Goal: Answer question/provide support

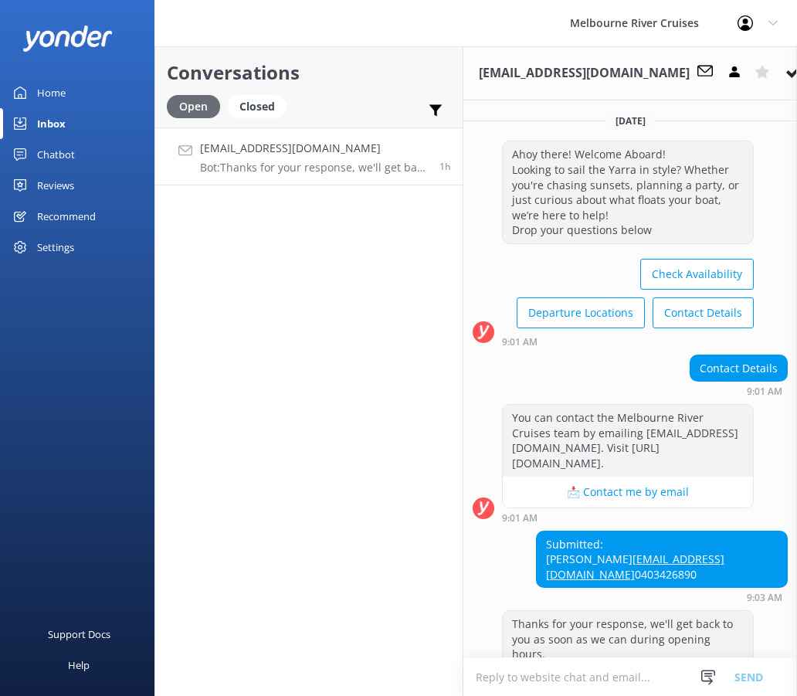
scroll to position [132, 0]
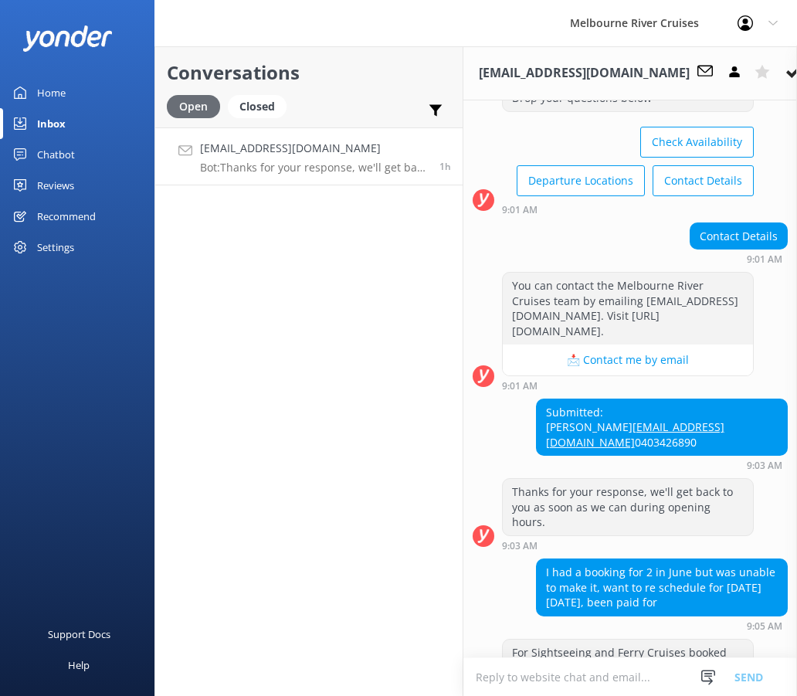
drag, startPoint x: 0, startPoint y: 0, endPoint x: 203, endPoint y: 115, distance: 233.3
click at [203, 115] on div "Open" at bounding box center [193, 106] width 53 height 23
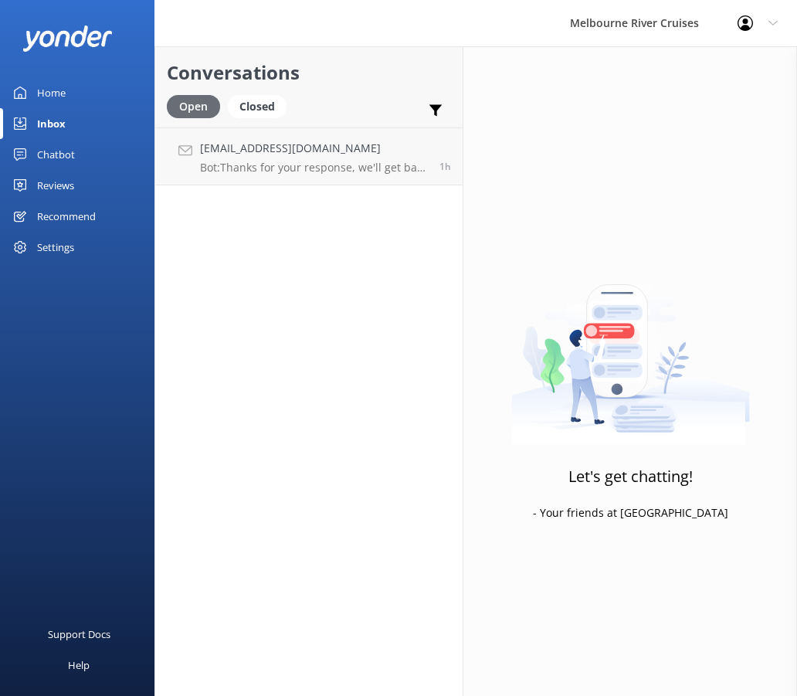
click at [203, 115] on div "Open" at bounding box center [193, 106] width 53 height 23
click at [256, 107] on div "Closed" at bounding box center [257, 106] width 59 height 23
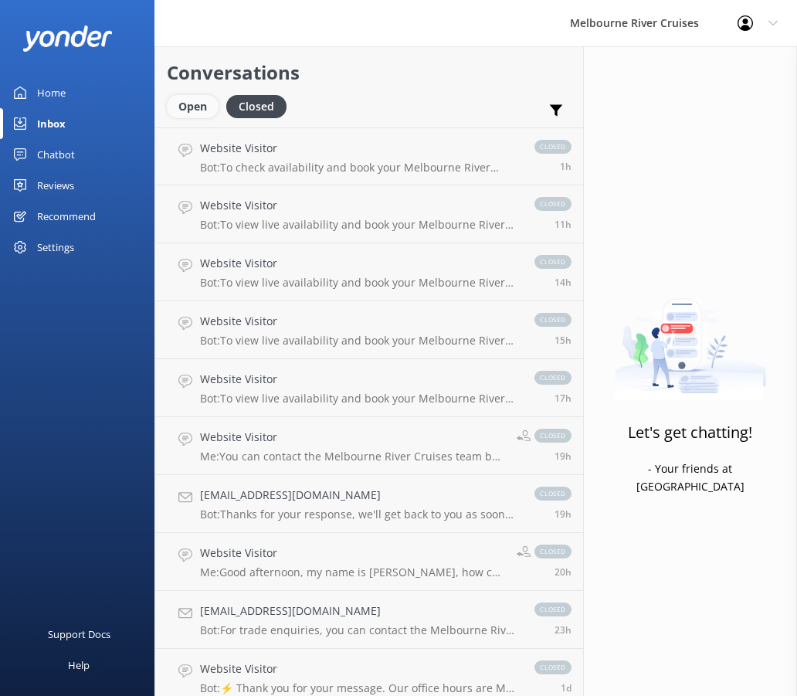
click at [208, 109] on div "Open" at bounding box center [193, 106] width 52 height 23
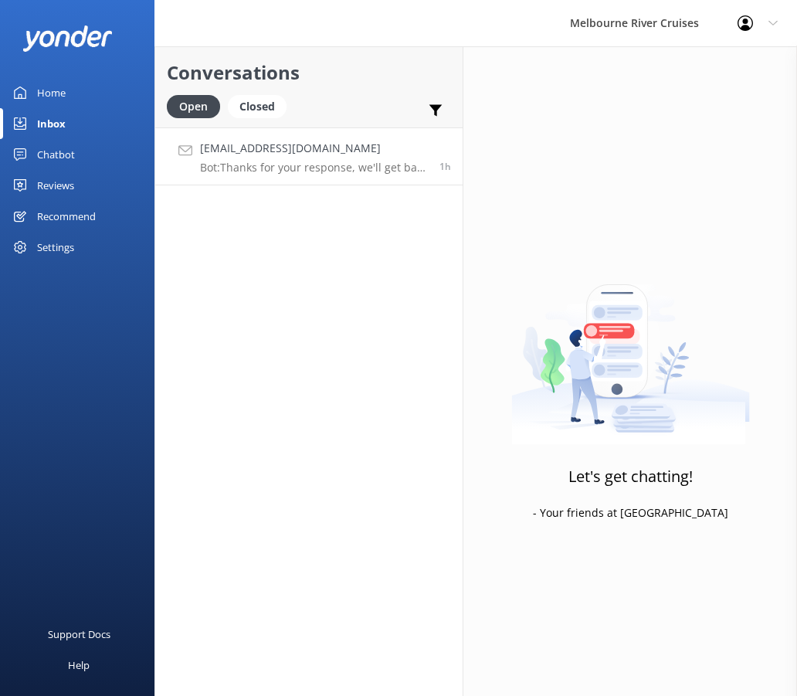
click at [222, 174] on link "[EMAIL_ADDRESS][DOMAIN_NAME] Bot: Thanks for your response, we'll get back to y…" at bounding box center [308, 156] width 307 height 58
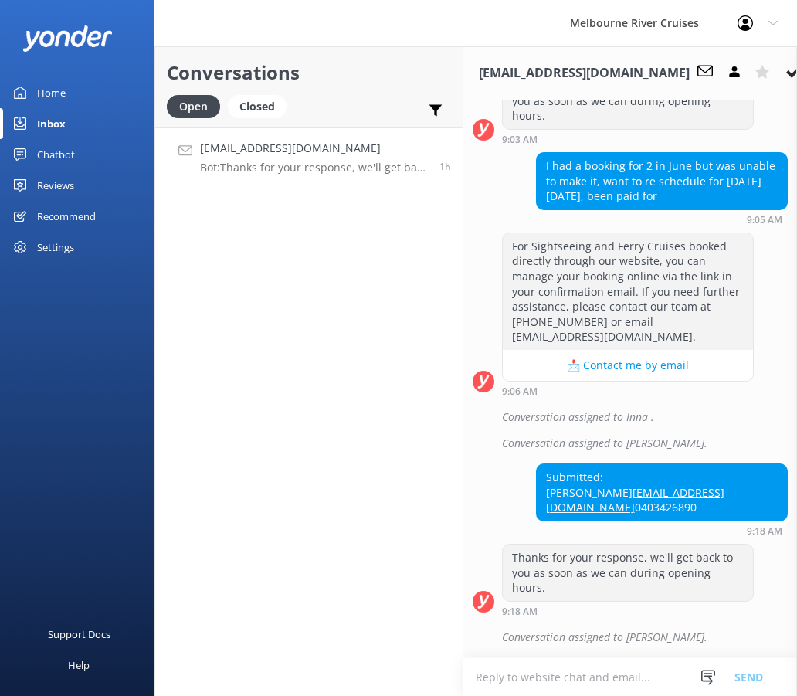
scroll to position [595, 0]
drag, startPoint x: 513, startPoint y: 540, endPoint x: 638, endPoint y: 542, distance: 125.8
click at [638, 544] on div "Thanks for your response, we'll get back to you as soon as we can during openin…" at bounding box center [628, 572] width 250 height 56
drag, startPoint x: 645, startPoint y: 544, endPoint x: 648, endPoint y: 577, distance: 32.7
click at [648, 577] on div "Thanks for your response, we'll get back to you as soon as we can during openin…" at bounding box center [628, 572] width 250 height 56
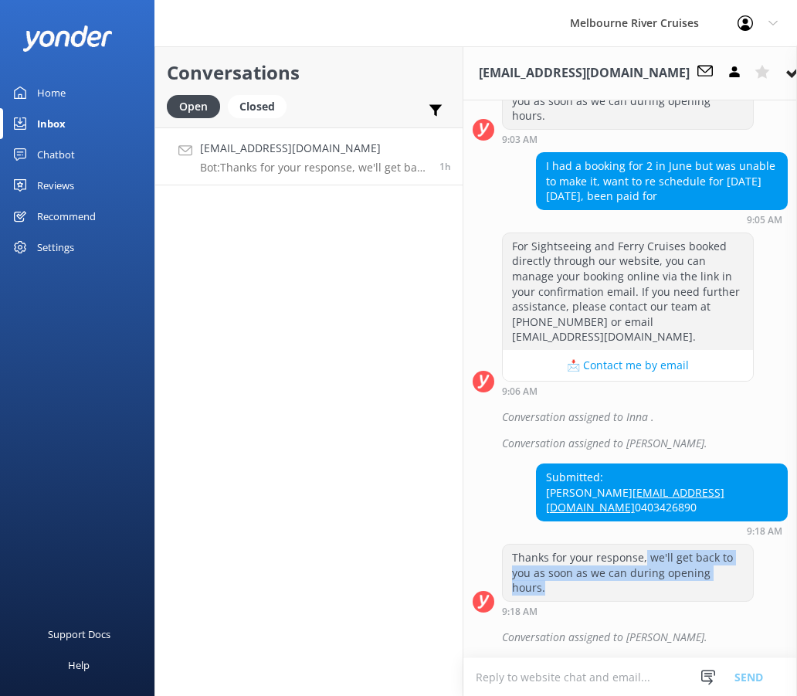
click at [648, 577] on div "Thanks for your response, we'll get back to you as soon as we can during openin…" at bounding box center [628, 572] width 250 height 56
drag, startPoint x: 628, startPoint y: 575, endPoint x: 510, endPoint y: 547, distance: 120.8
click at [510, 547] on div "Thanks for your response, we'll get back to you as soon as we can during openin…" at bounding box center [628, 572] width 250 height 56
click at [528, 545] on div "Thanks for your response, we'll get back to you as soon as we can during openin…" at bounding box center [628, 572] width 250 height 56
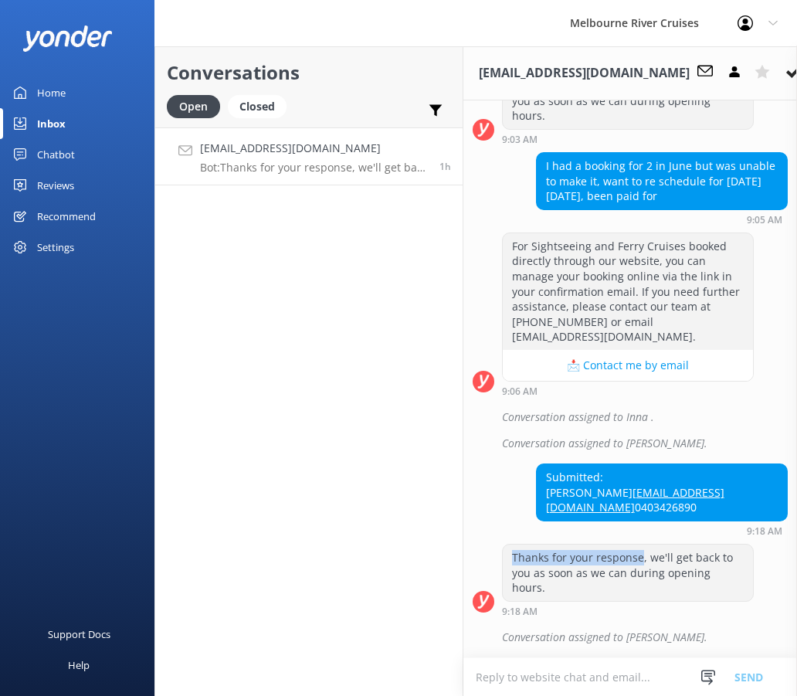
drag, startPoint x: 509, startPoint y: 541, endPoint x: 640, endPoint y: 546, distance: 131.3
click at [640, 546] on div "Thanks for your response, we'll get back to you as soon as we can during openin…" at bounding box center [628, 572] width 250 height 56
click at [638, 570] on div "Thanks for your response, we'll get back to you as soon as we can during openin…" at bounding box center [628, 572] width 250 height 56
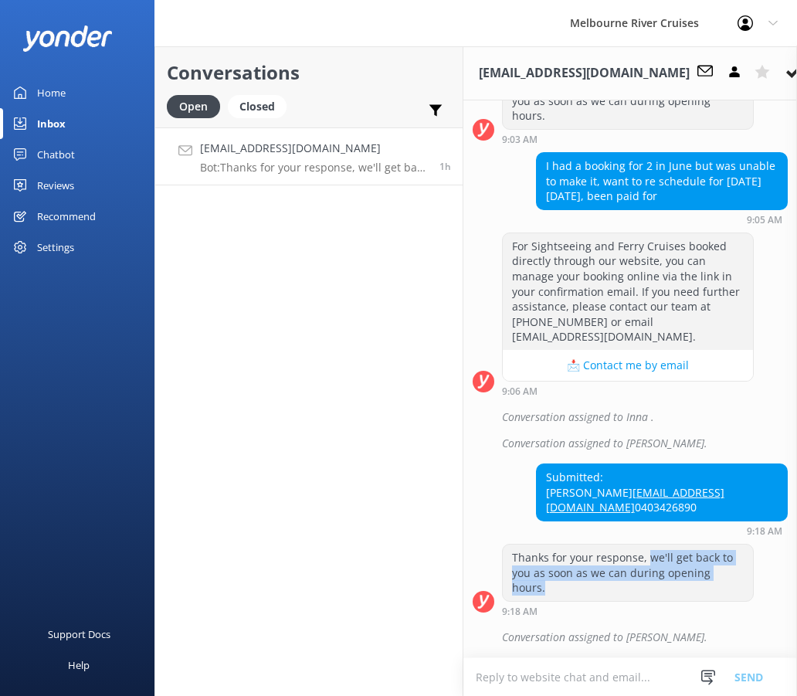
drag, startPoint x: 638, startPoint y: 570, endPoint x: 645, endPoint y: 544, distance: 27.4
click at [645, 544] on div "Thanks for your response, we'll get back to you as soon as we can during openin…" at bounding box center [628, 572] width 250 height 56
click at [519, 545] on div "Thanks for your response, we'll get back to you as soon as we can during openin…" at bounding box center [628, 572] width 250 height 56
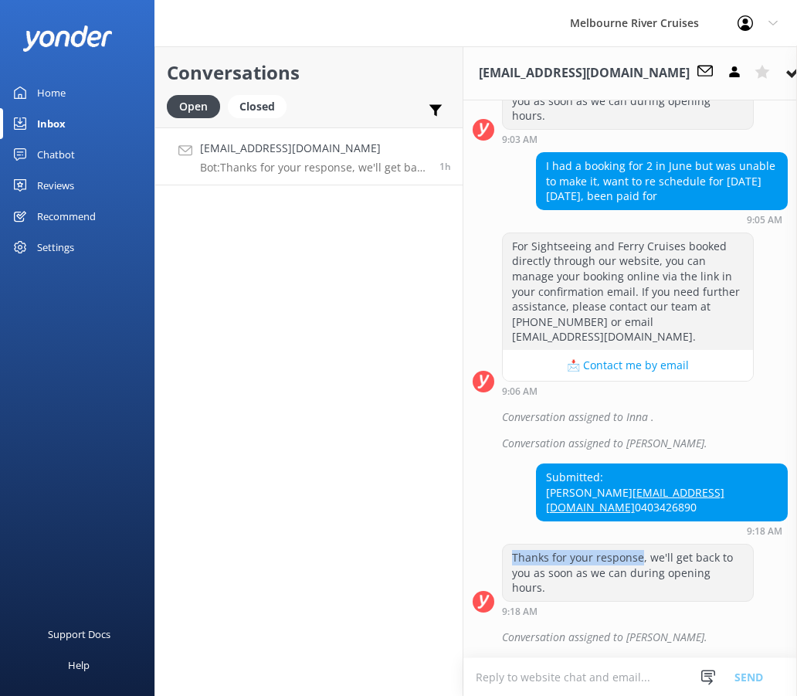
drag, startPoint x: 511, startPoint y: 545, endPoint x: 638, endPoint y: 546, distance: 127.4
click at [638, 546] on div "Thanks for your response, we'll get back to you as soon as we can during openin…" at bounding box center [628, 572] width 250 height 56
click at [649, 545] on div "Thanks for your response, we'll get back to you as soon as we can during openin…" at bounding box center [628, 572] width 250 height 56
click at [642, 547] on div "Thanks for your response, we'll get back to you as soon as we can during openin…" at bounding box center [628, 572] width 250 height 56
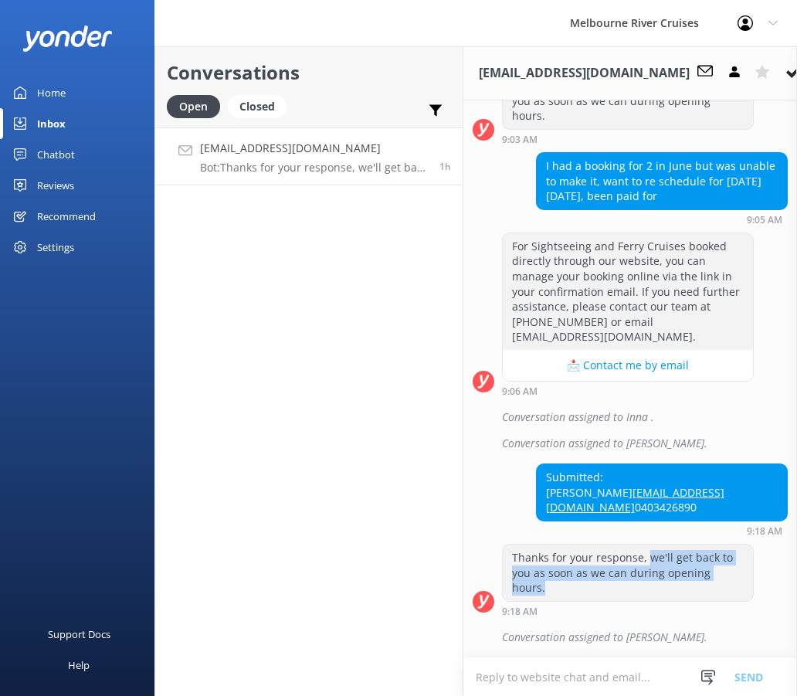
drag, startPoint x: 647, startPoint y: 545, endPoint x: 641, endPoint y: 574, distance: 29.2
click at [641, 574] on div "Thanks for your response, we'll get back to you as soon as we can during openin…" at bounding box center [628, 572] width 250 height 56
click at [641, 563] on div "Thanks for your response, we'll get back to you as soon as we can during openin…" at bounding box center [628, 572] width 250 height 56
drag, startPoint x: 607, startPoint y: 578, endPoint x: 645, endPoint y: 550, distance: 47.6
click at [645, 550] on div "Thanks for your response, we'll get back to you as soon as we can during openin…" at bounding box center [628, 572] width 250 height 56
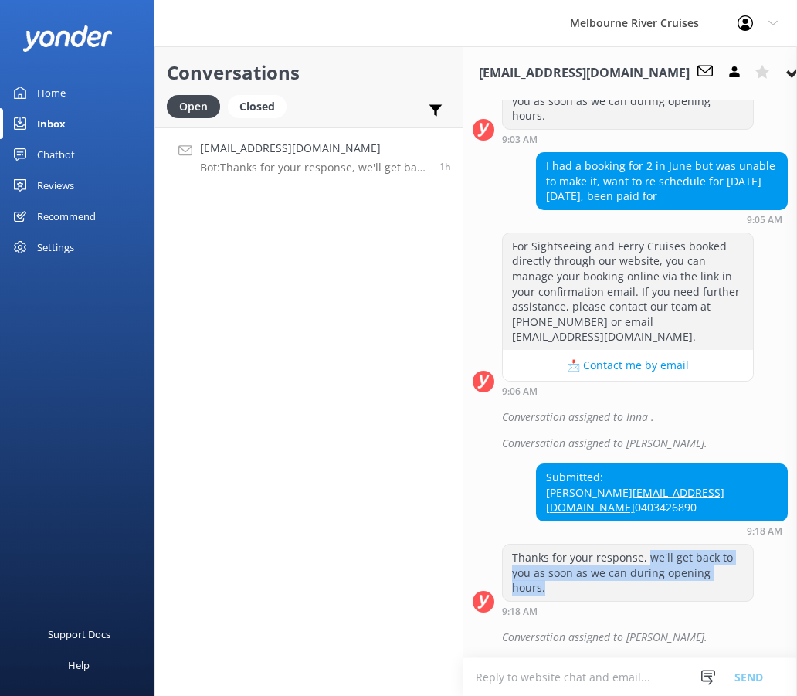
click at [645, 550] on div "Thanks for your response, we'll get back to you as soon as we can during openin…" at bounding box center [628, 572] width 250 height 56
click at [620, 564] on div "Thanks for your response, we'll get back to you as soon as we can during openin…" at bounding box center [628, 572] width 250 height 56
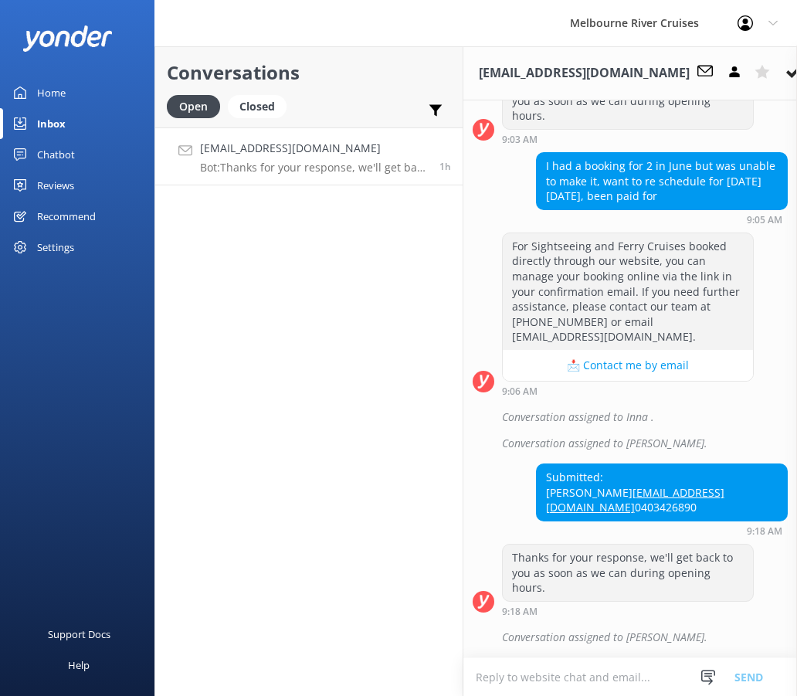
drag, startPoint x: 619, startPoint y: 550, endPoint x: 479, endPoint y: 449, distance: 173.1
click at [479, 463] on div "Submitted: [PERSON_NAME] [EMAIL_ADDRESS][DOMAIN_NAME] 0403426890 9:18 AM" at bounding box center [629, 499] width 333 height 73
